Goal: Task Accomplishment & Management: Manage account settings

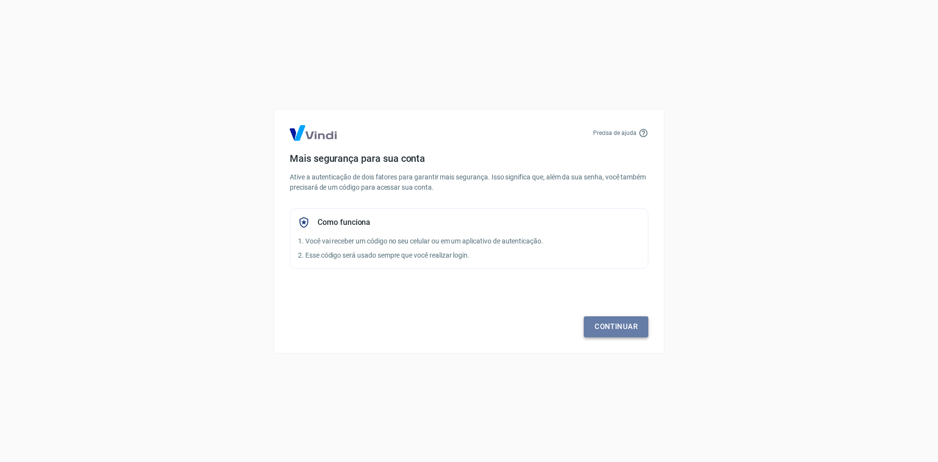
click at [615, 324] on link "Continuar" at bounding box center [616, 326] width 64 height 21
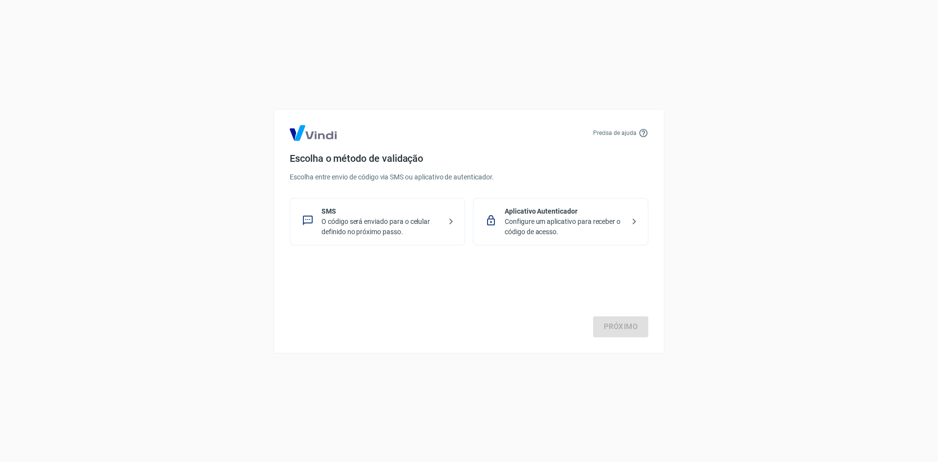
click at [410, 229] on p "O código será enviado para o celular definido no próximo passo." at bounding box center [381, 226] width 120 height 21
click at [629, 328] on link "Próximo" at bounding box center [620, 326] width 55 height 21
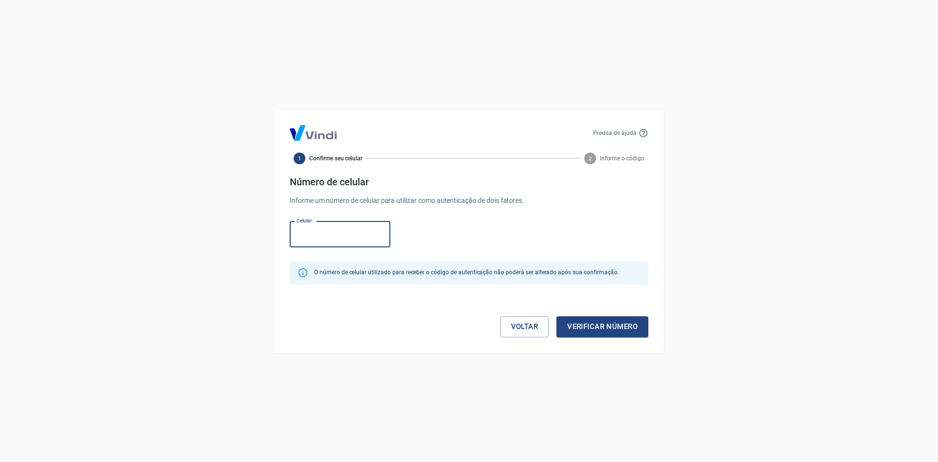
click at [322, 234] on input "Celular" at bounding box center [340, 234] width 101 height 26
type input "[PHONE_NUMBER]"
click at [598, 322] on button "Verificar número" at bounding box center [602, 326] width 92 height 21
